Goal: Information Seeking & Learning: Compare options

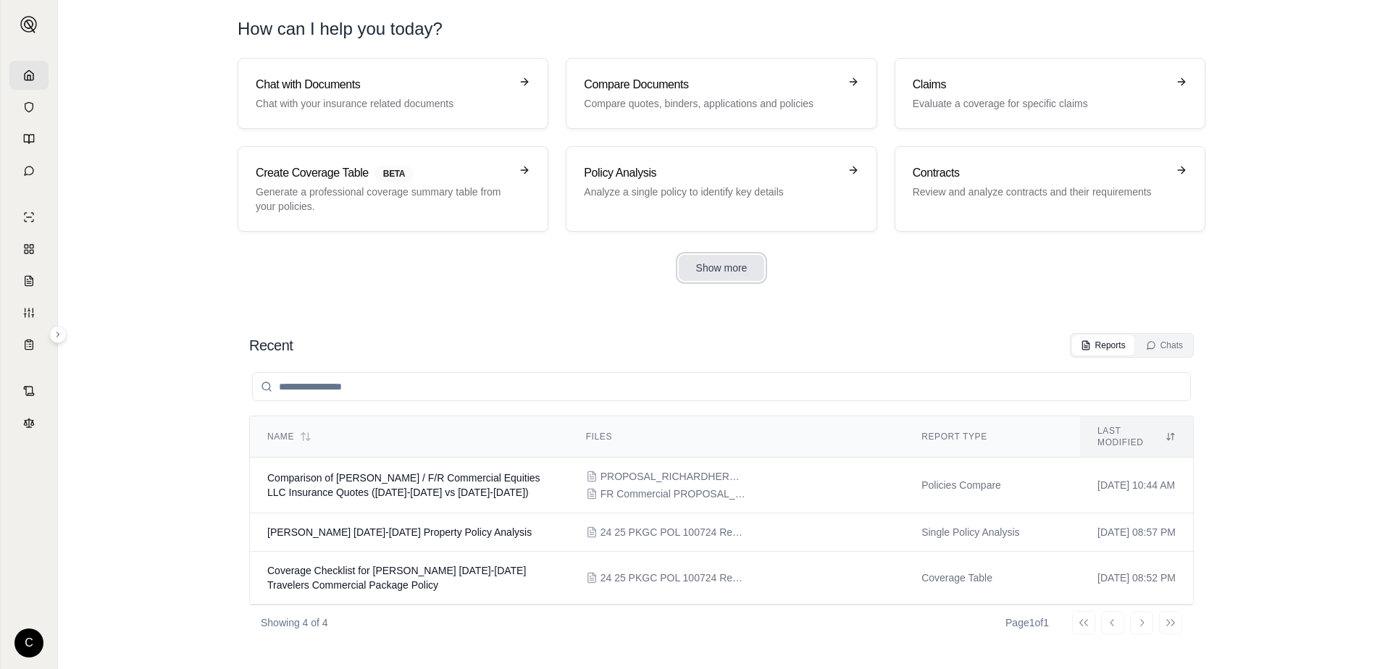
click at [742, 269] on button "Show more" at bounding box center [722, 268] width 86 height 26
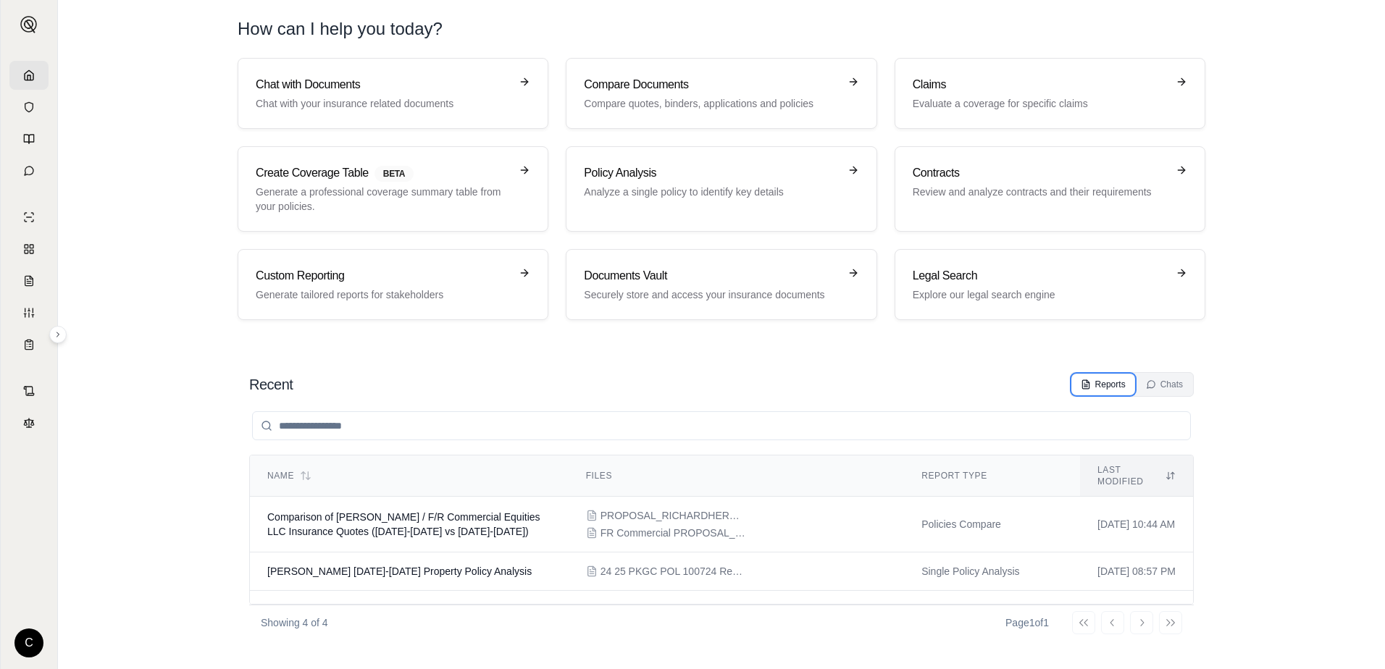
click at [1107, 391] on button "Reports" at bounding box center [1103, 385] width 62 height 20
click at [1107, 385] on div "Reports" at bounding box center [1103, 385] width 45 height 12
click at [1182, 384] on div "Chats" at bounding box center [1164, 385] width 37 height 12
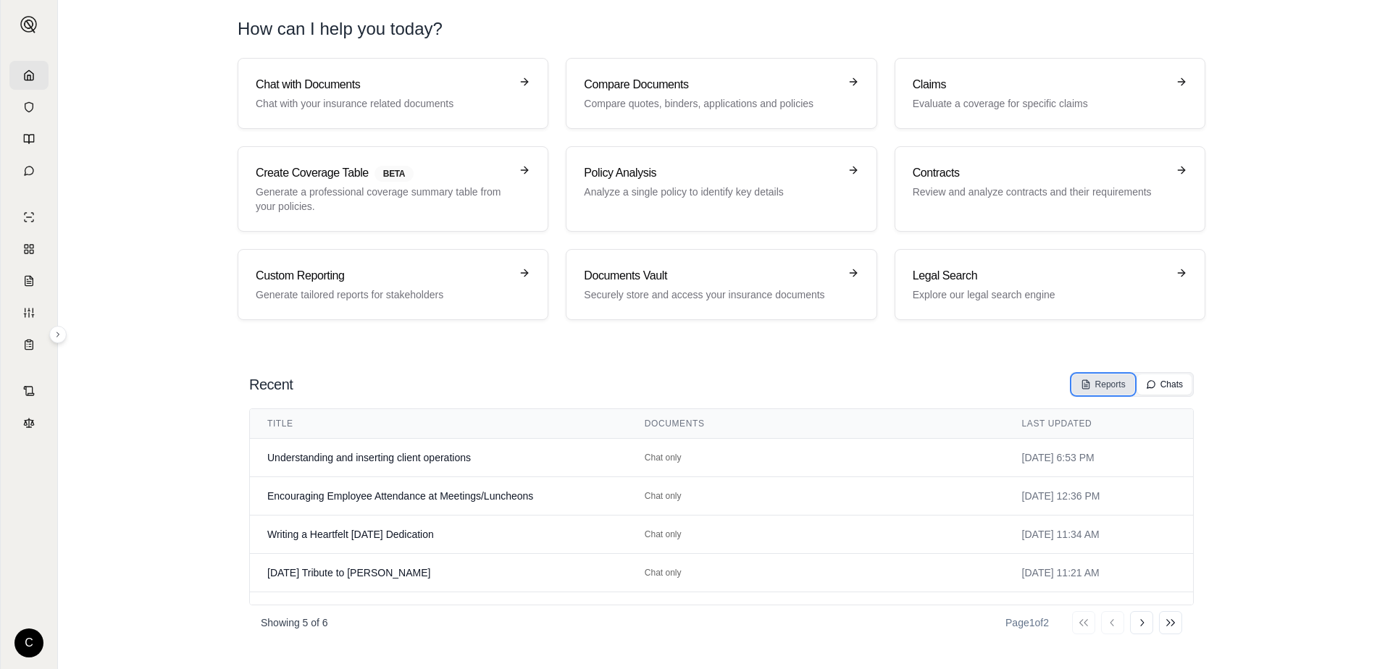
click at [1109, 387] on div "Reports" at bounding box center [1103, 385] width 45 height 12
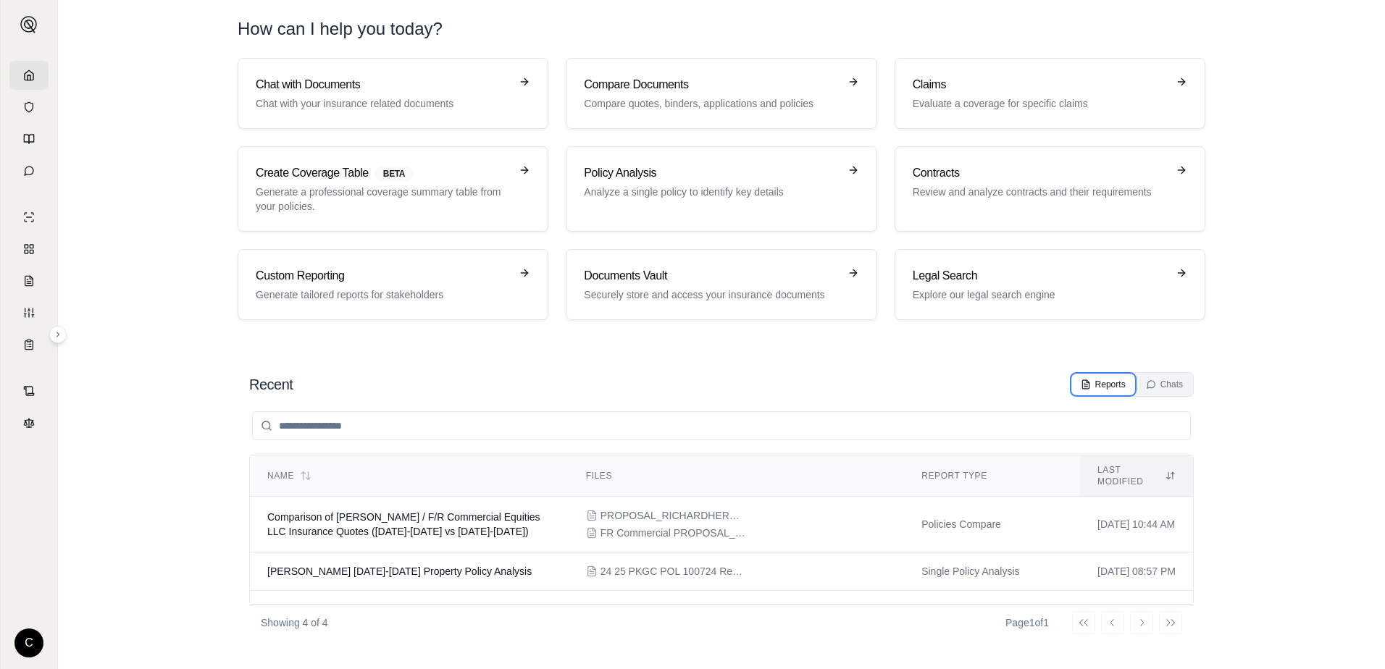
click at [1101, 388] on div "Reports" at bounding box center [1103, 385] width 45 height 12
click at [717, 95] on div "Compare Documents Compare quotes, binders, applications and policies" at bounding box center [711, 93] width 254 height 35
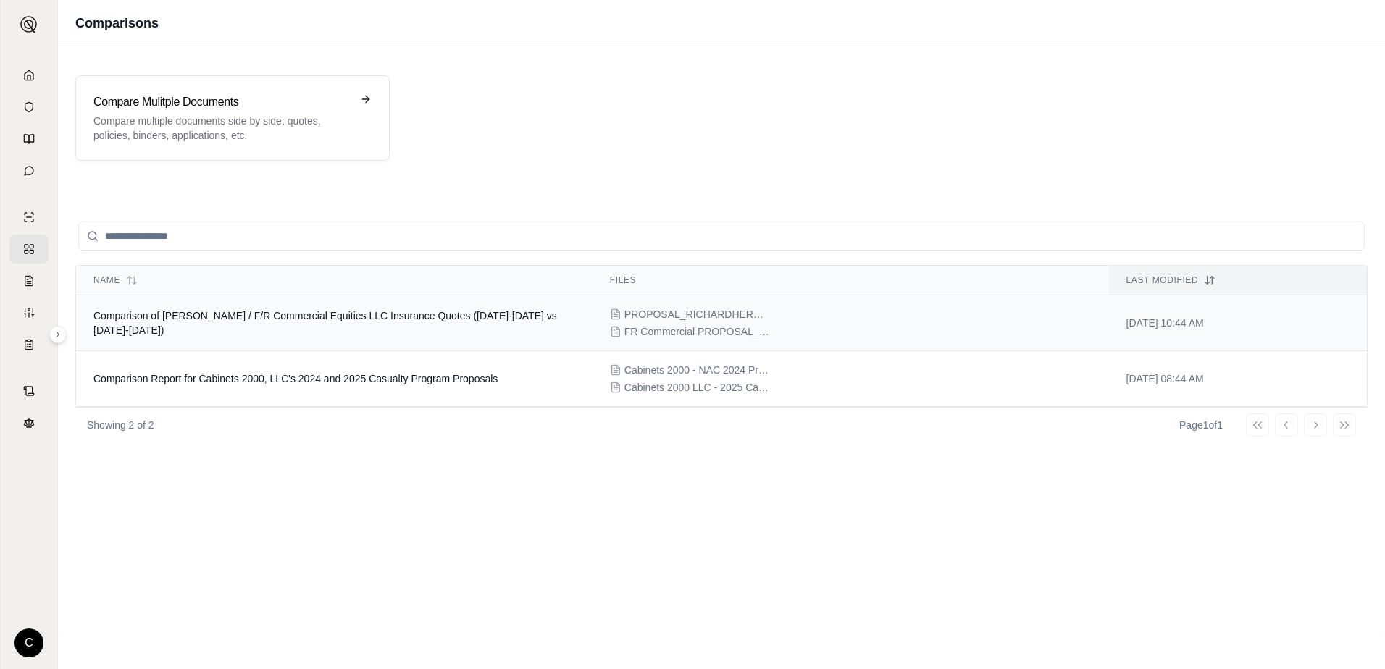
click at [666, 327] on span "FR Commercial PROPOSAL_FRCOMMERCIALEQUITIESLLC.pdf" at bounding box center [697, 332] width 145 height 14
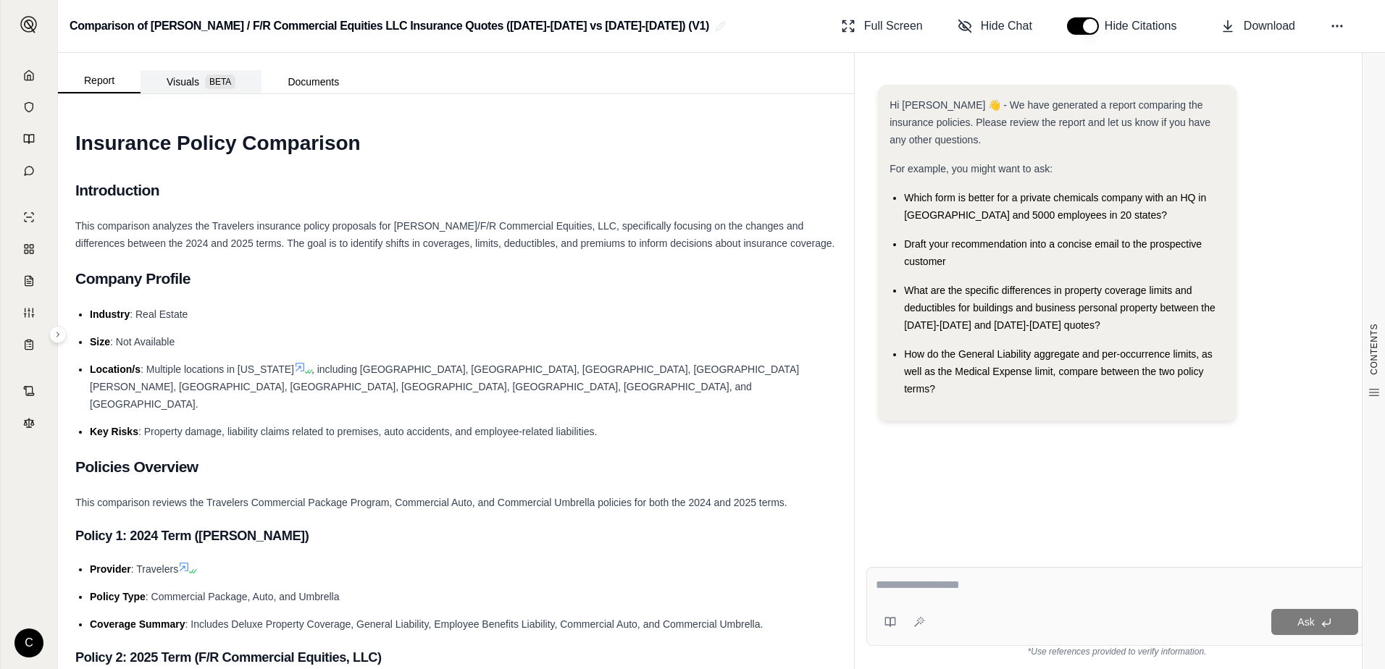
click at [183, 79] on button "Visuals BETA" at bounding box center [201, 81] width 121 height 23
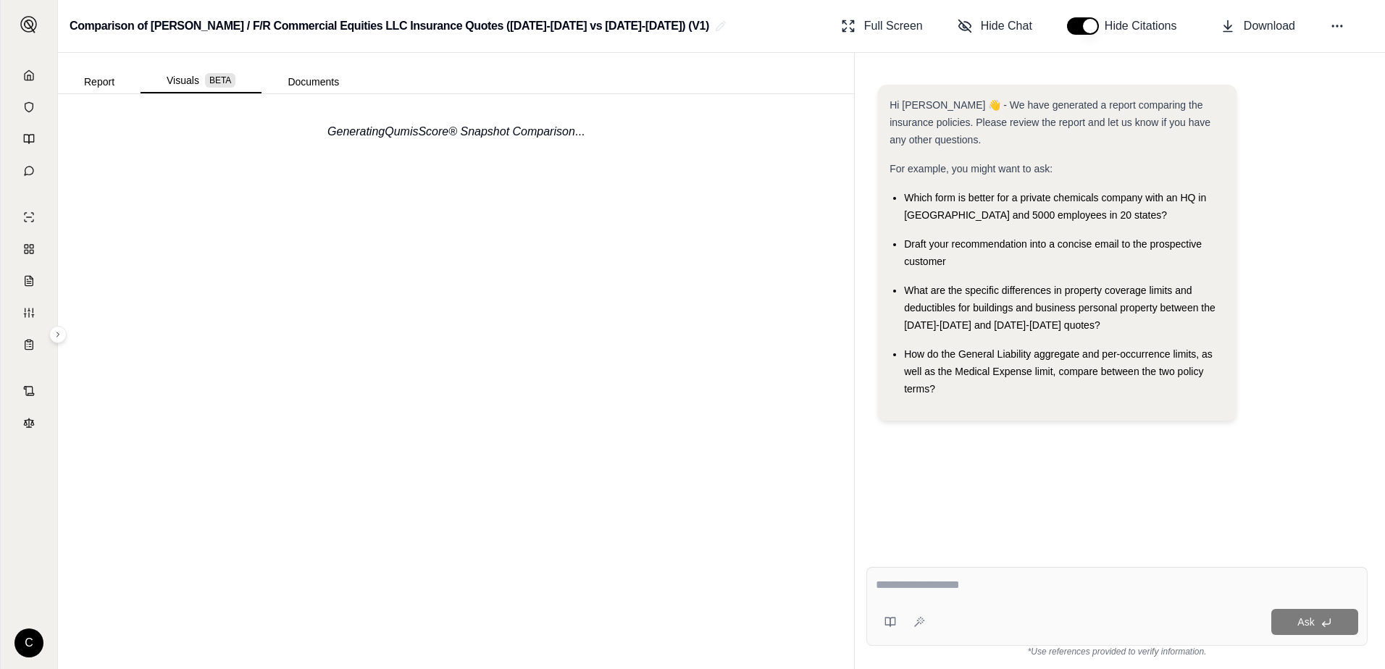
click at [429, 359] on div "Generating QumisScore® Snapshot Comparison ..." at bounding box center [456, 381] width 796 height 575
click at [987, 591] on textarea at bounding box center [1117, 585] width 483 height 17
click at [1107, 601] on div "Ask" at bounding box center [1117, 606] width 501 height 79
click at [398, 438] on div "Generating QumisScore® Snapshot Comparison ..." at bounding box center [456, 381] width 796 height 575
click at [522, 381] on div "Generating QumisScore® Snapshot Comparison ..." at bounding box center [456, 381] width 796 height 575
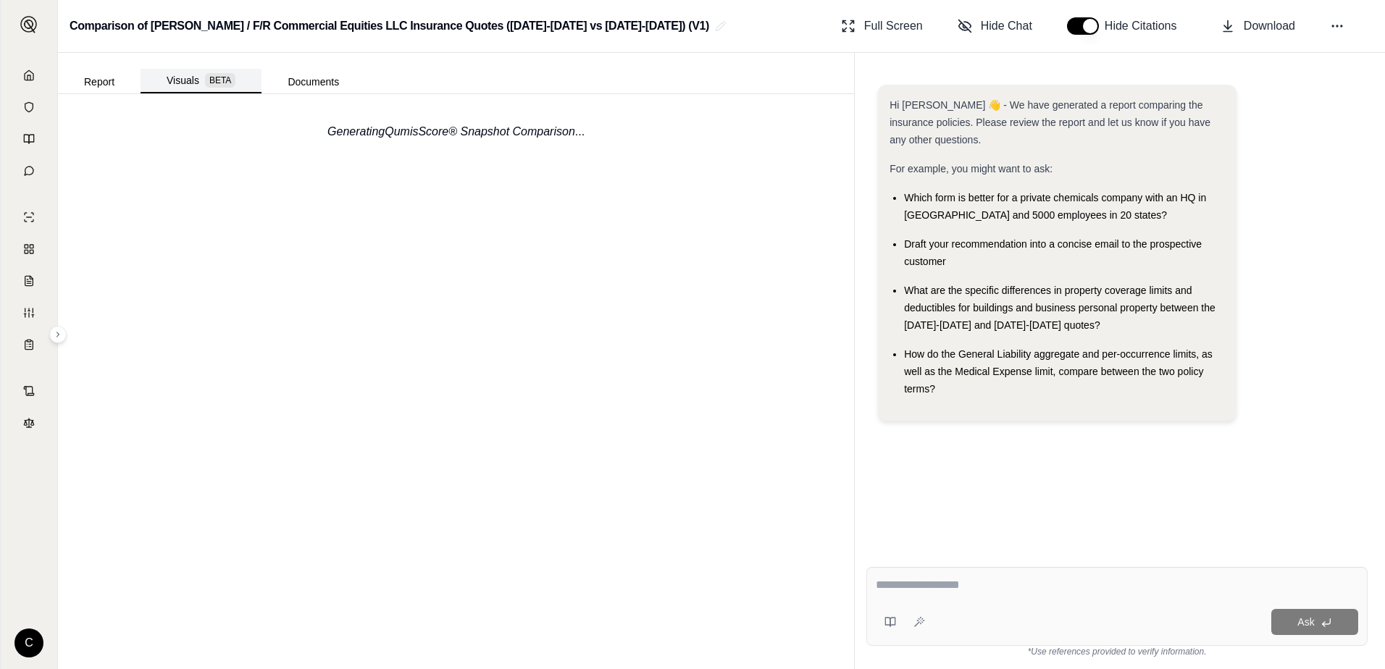
click at [193, 84] on button "Visuals BETA" at bounding box center [201, 81] width 121 height 25
click at [327, 76] on button "Documents" at bounding box center [314, 81] width 104 height 23
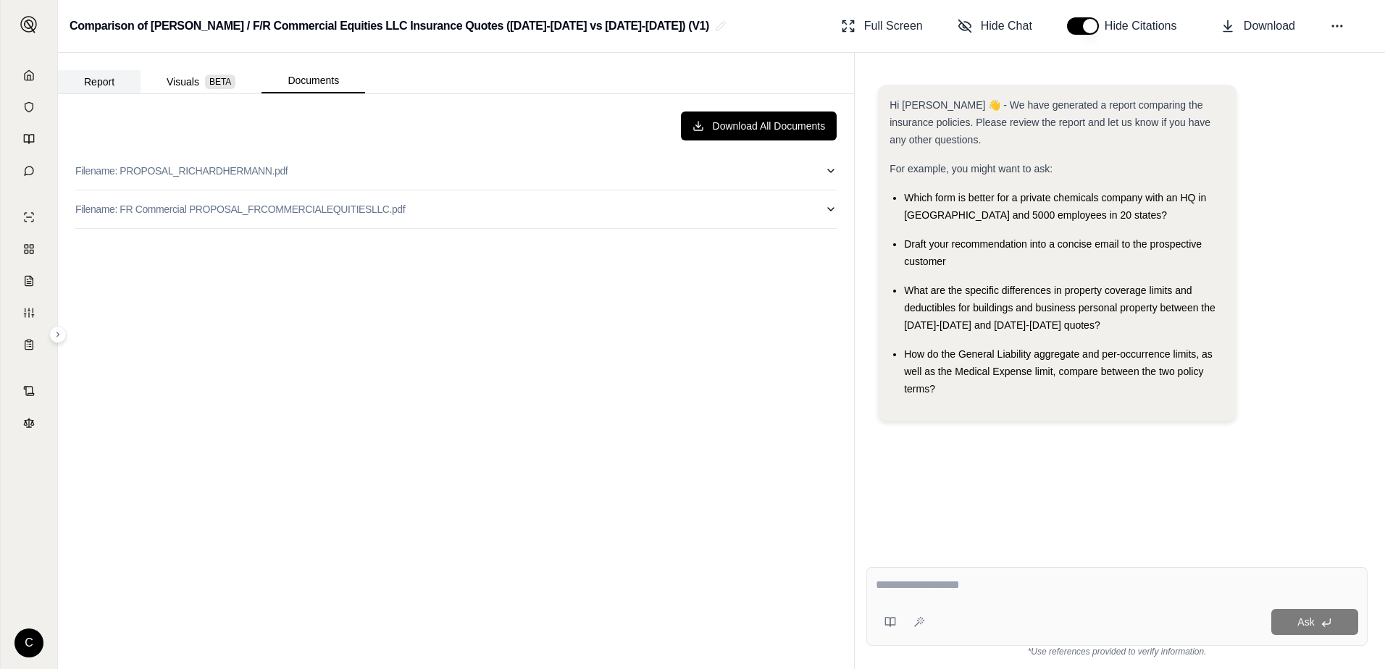
click at [107, 80] on button "Report" at bounding box center [99, 81] width 83 height 23
